Goal: Task Accomplishment & Management: Manage account settings

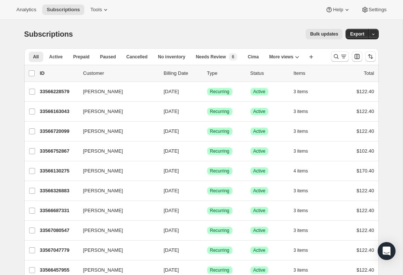
click at [61, 92] on p "33566228579" at bounding box center [58, 91] width 37 height 7
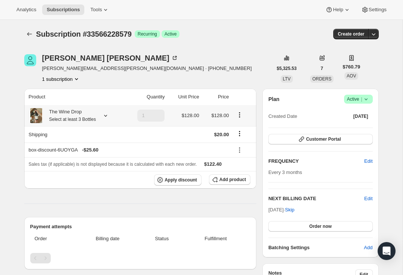
click at [109, 118] on icon at bounding box center [105, 115] width 7 height 7
click at [317, 226] on span "Order now" at bounding box center [321, 226] width 22 height 6
click at [369, 195] on span "Edit" at bounding box center [369, 198] width 8 height 7
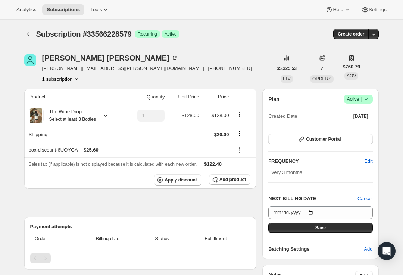
click at [323, 227] on span "Save" at bounding box center [321, 228] width 10 height 6
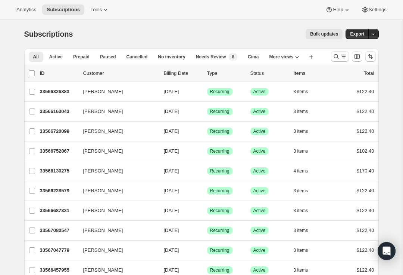
click at [62, 93] on p "33566326883" at bounding box center [58, 91] width 37 height 7
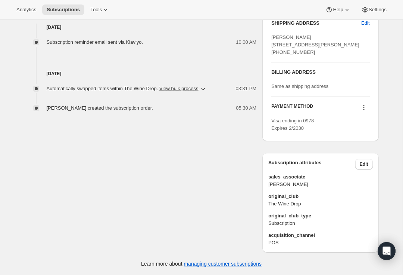
scroll to position [307, 0]
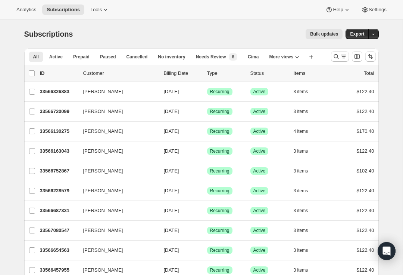
click at [311, 88] on icon "button" at bounding box center [312, 91] width 7 height 7
click at [274, 34] on div "Bulk updates" at bounding box center [212, 34] width 261 height 10
click at [52, 89] on p "33566326883" at bounding box center [58, 91] width 37 height 7
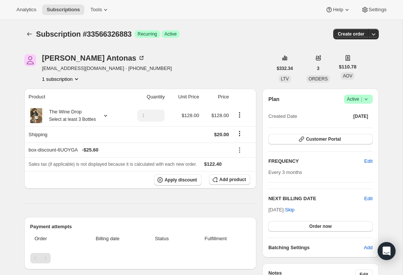
click at [315, 138] on span "Customer Portal" at bounding box center [323, 139] width 35 height 6
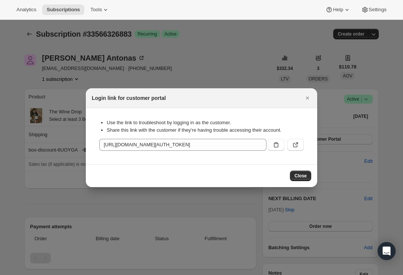
click at [302, 148] on button ":rc3:" at bounding box center [296, 145] width 16 height 12
